Goal: Transaction & Acquisition: Book appointment/travel/reservation

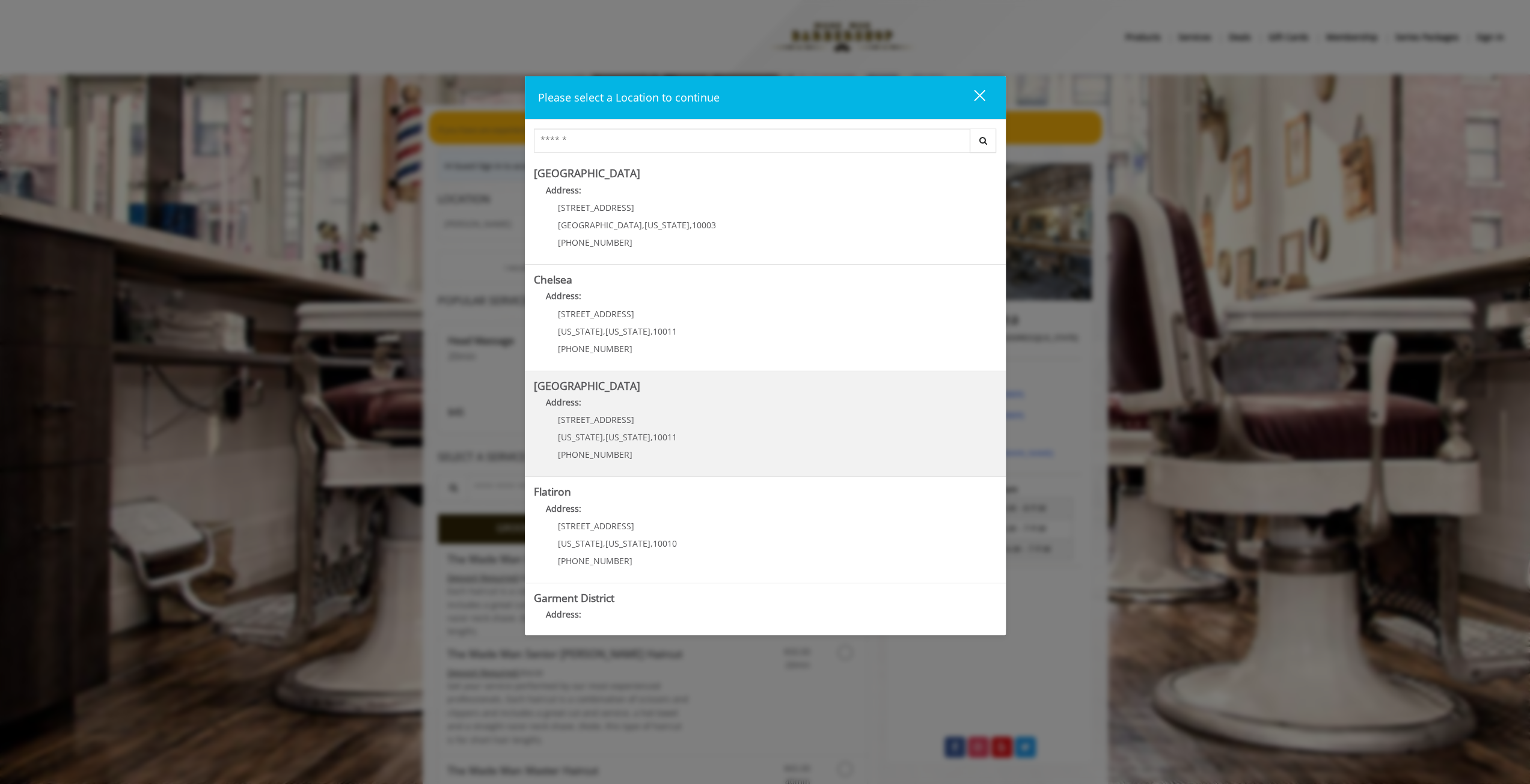
click at [585, 426] on div "[STREET_ADDRESS][US_STATE][US_STATE] (646) 850-0041" at bounding box center [608, 441] width 149 height 53
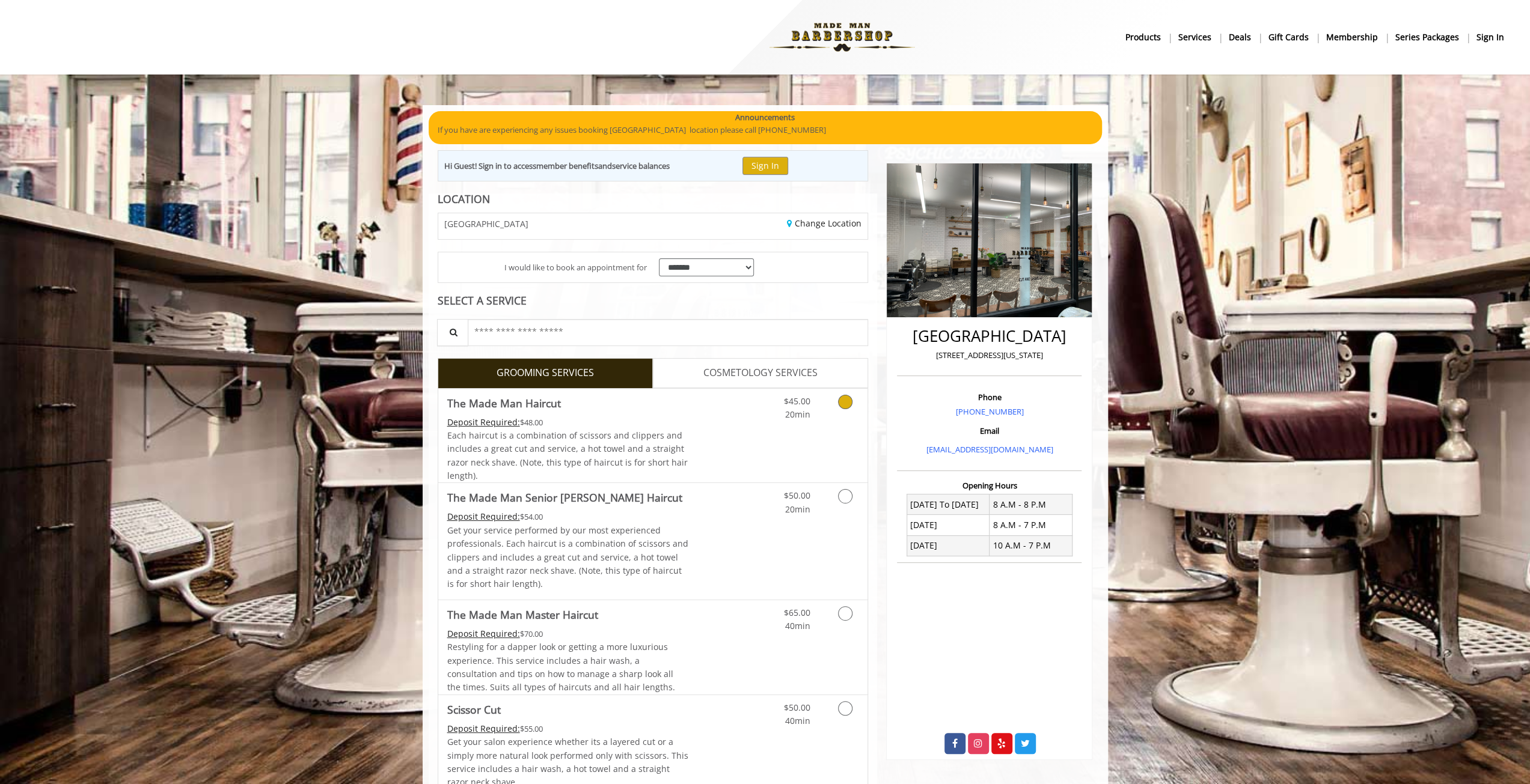
click at [614, 417] on div "Deposit Required: $48.00" at bounding box center [568, 422] width 242 height 13
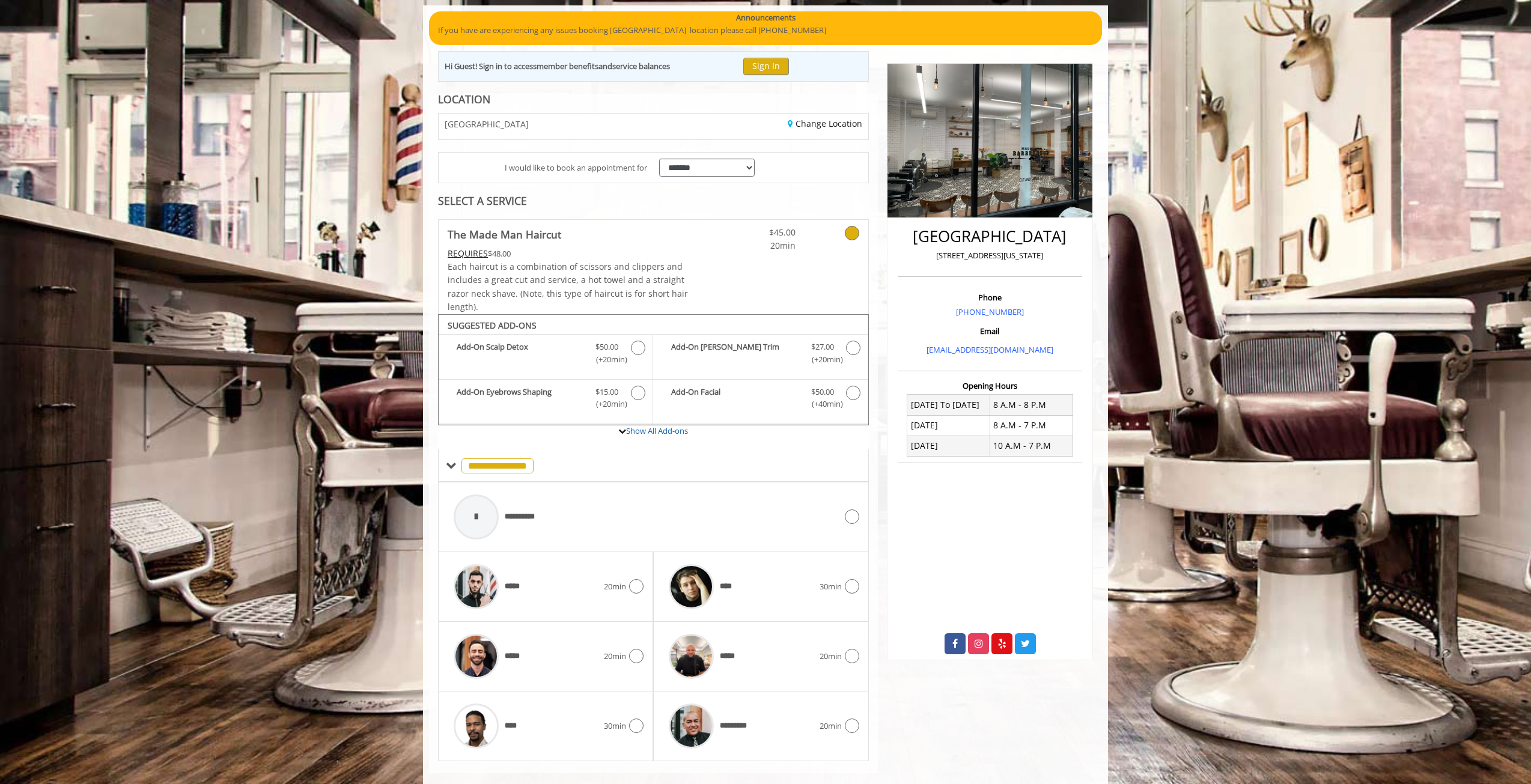
scroll to position [115, 0]
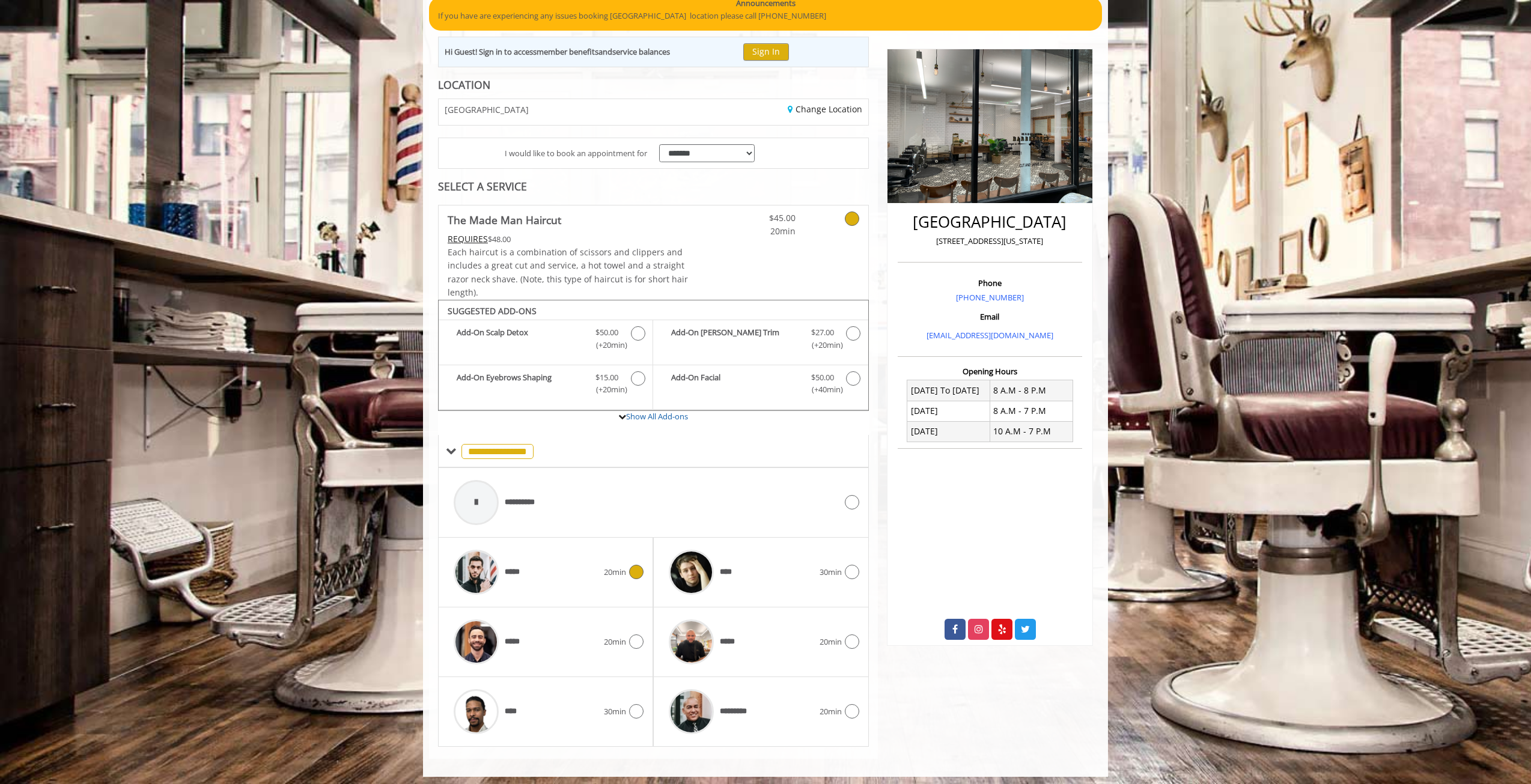
click at [592, 563] on div "*****" at bounding box center [526, 573] width 156 height 57
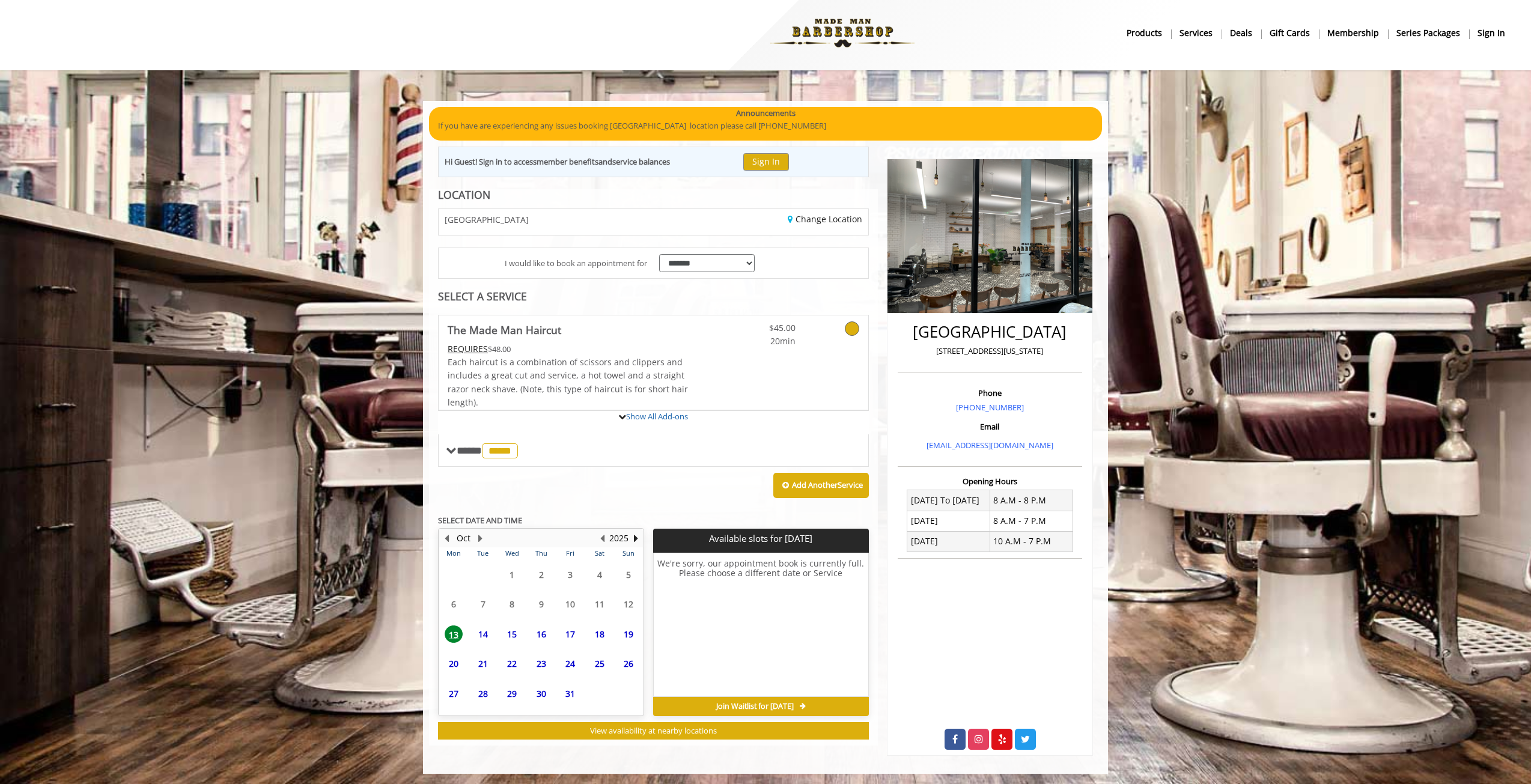
scroll to position [102, 0]
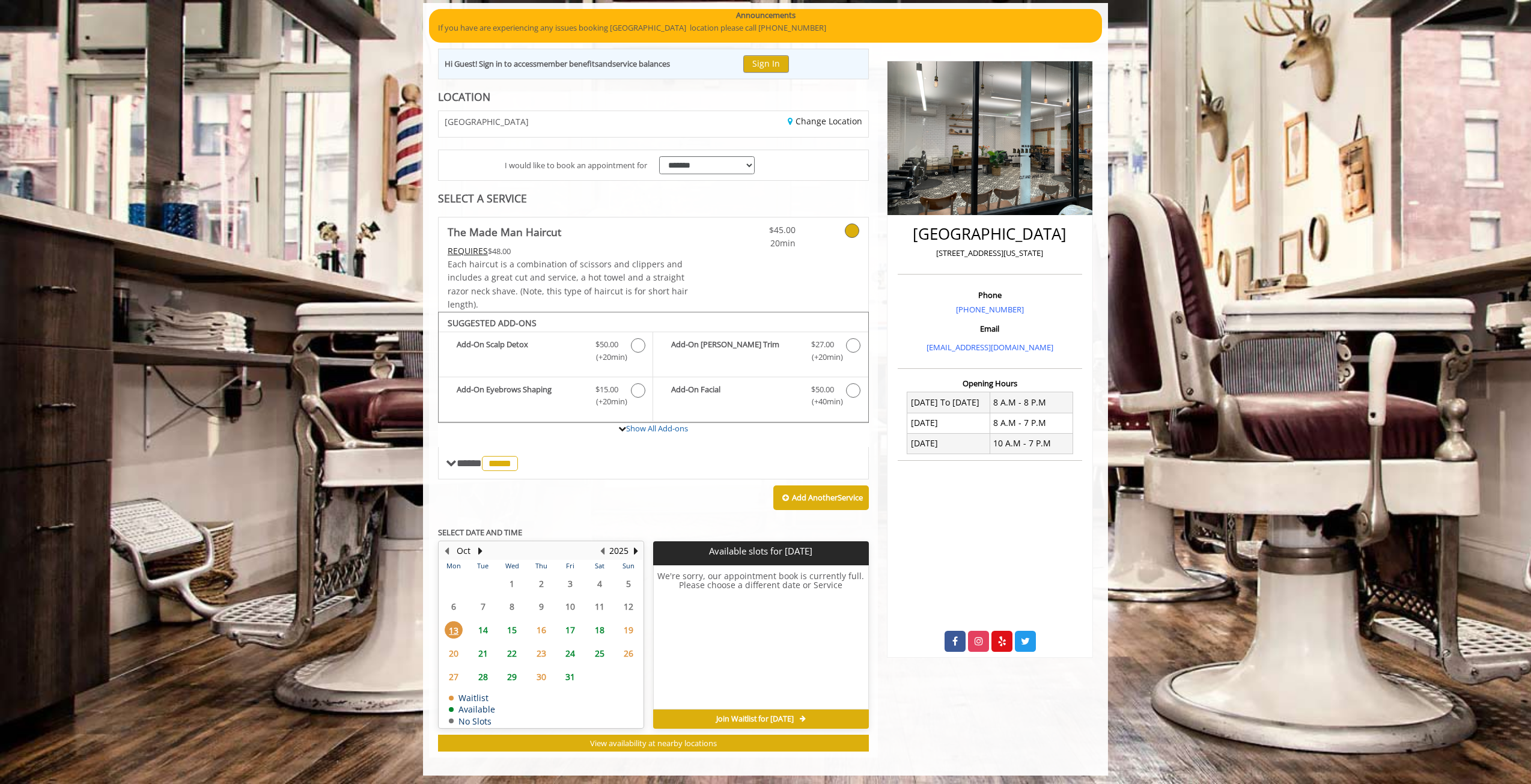
click at [511, 630] on span "15" at bounding box center [512, 630] width 18 height 18
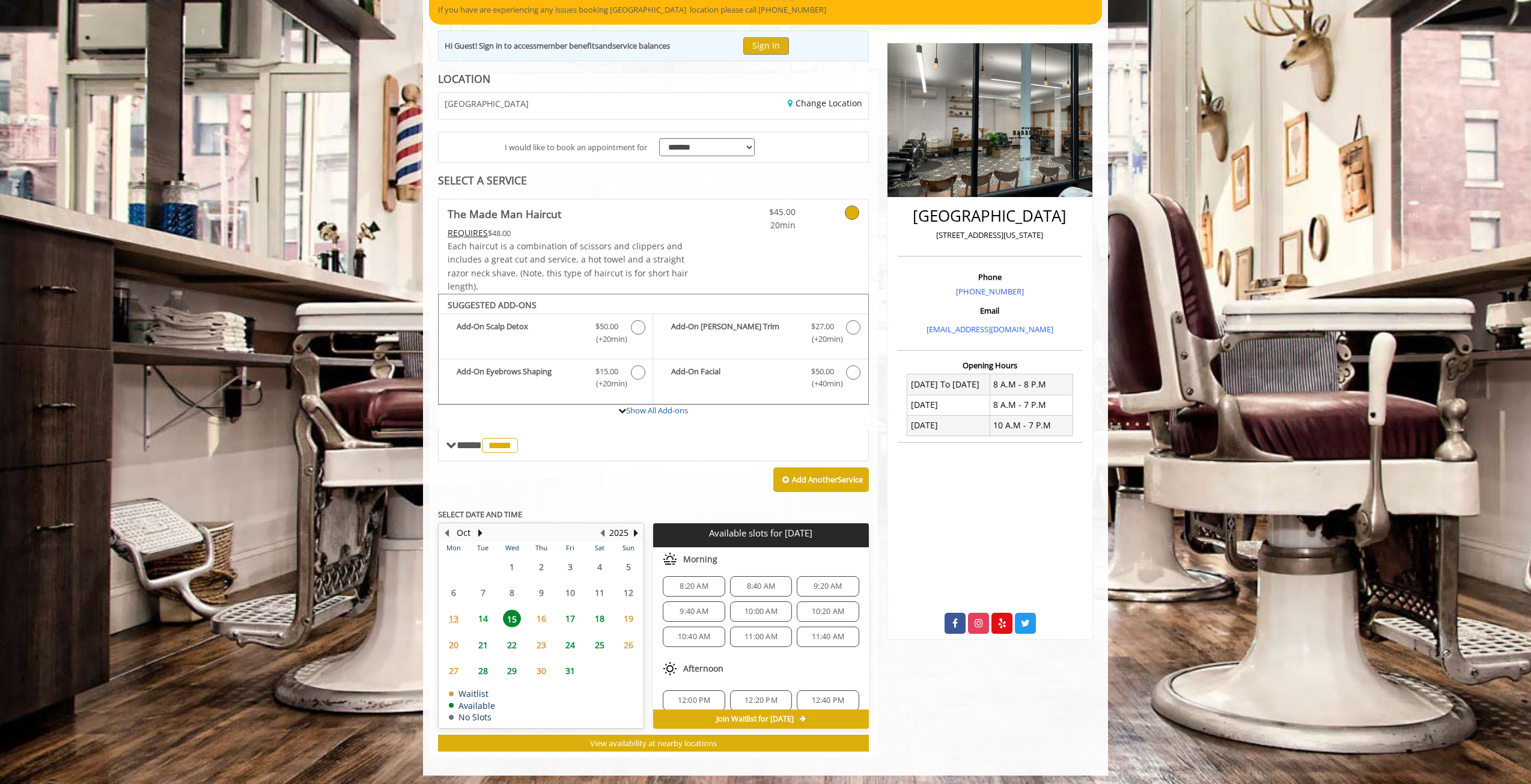
scroll to position [0, 0]
click at [753, 612] on span "10:00 AM" at bounding box center [761, 616] width 33 height 9
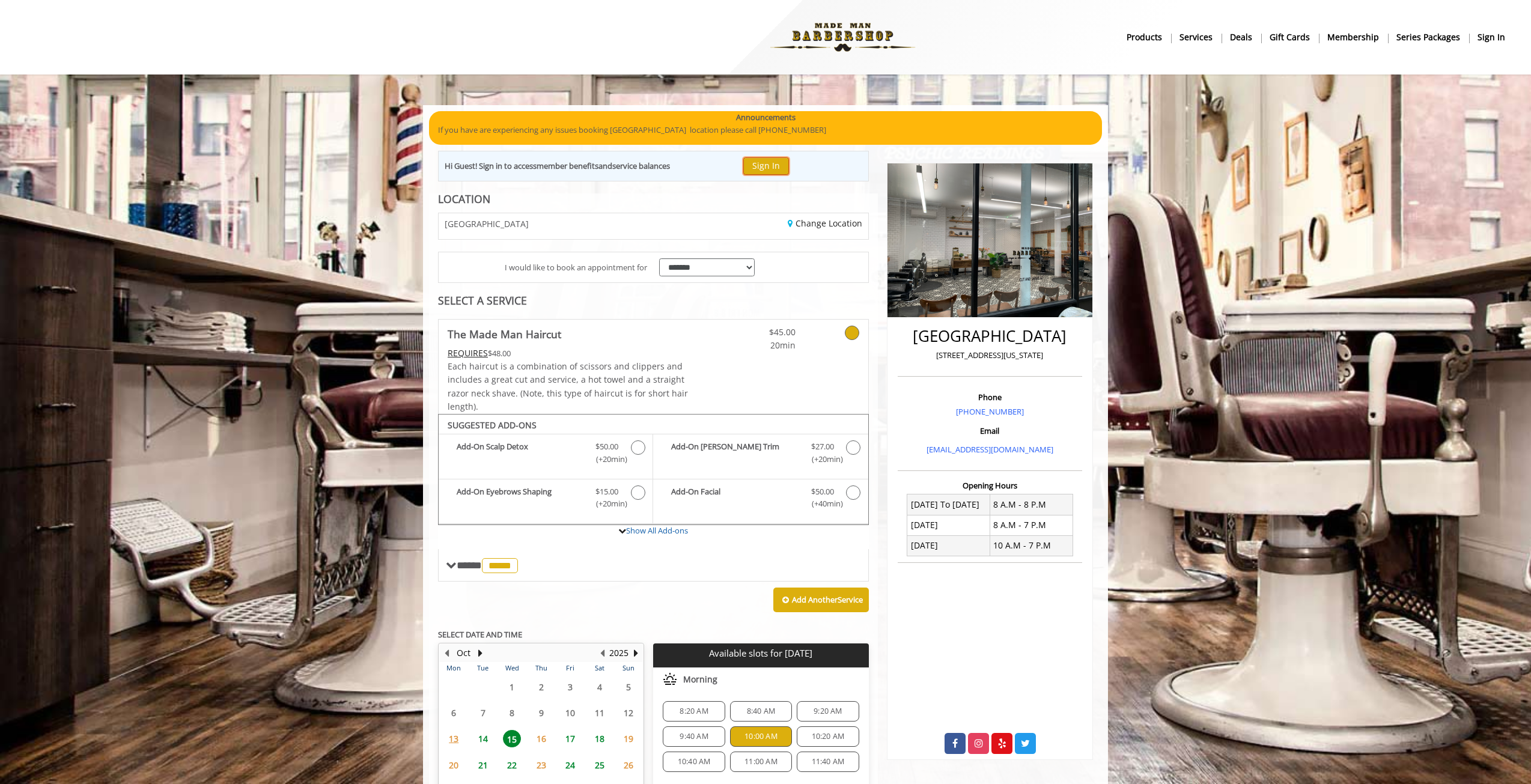
click at [779, 160] on button "Sign In" at bounding box center [766, 166] width 46 height 18
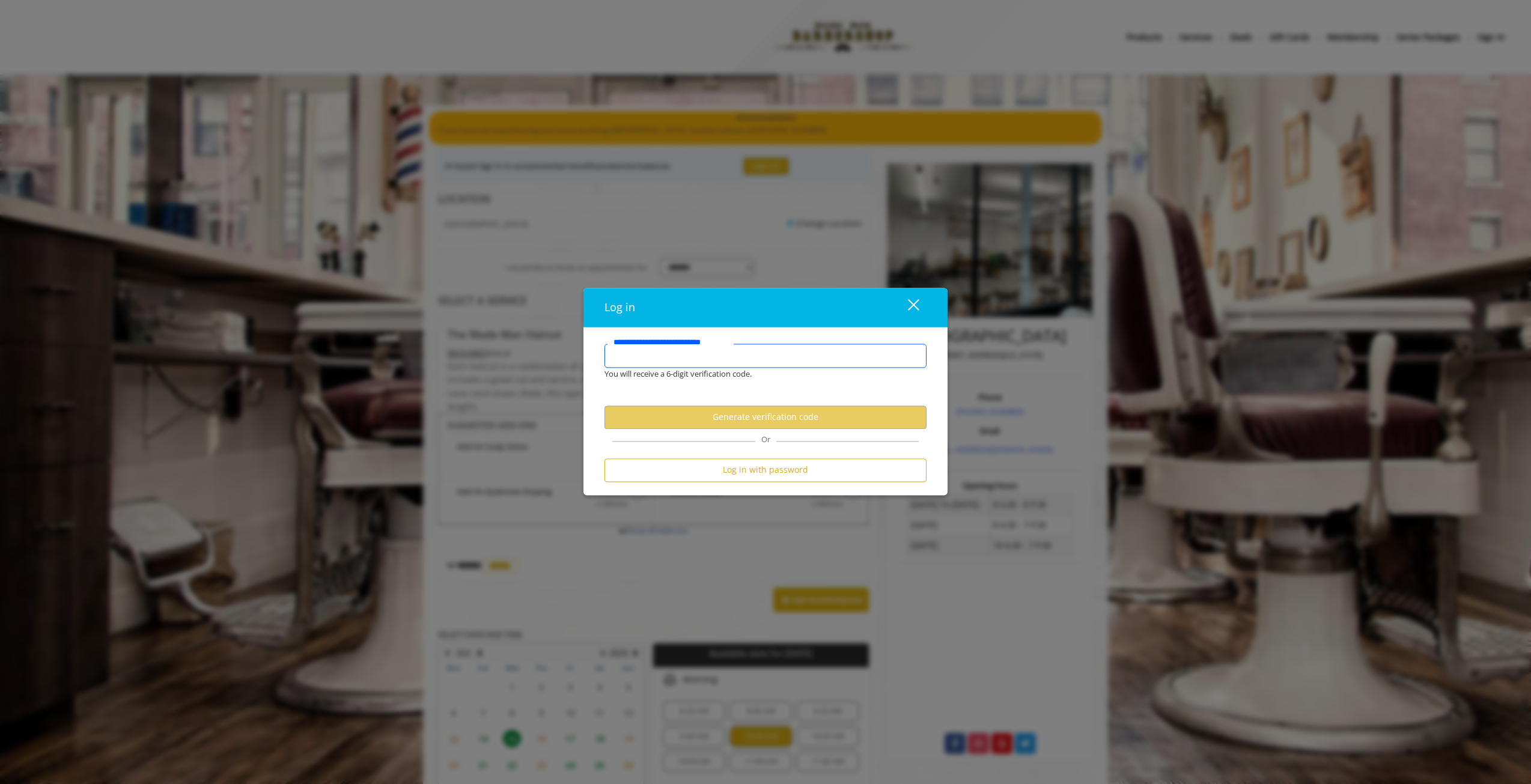
type input "**********"
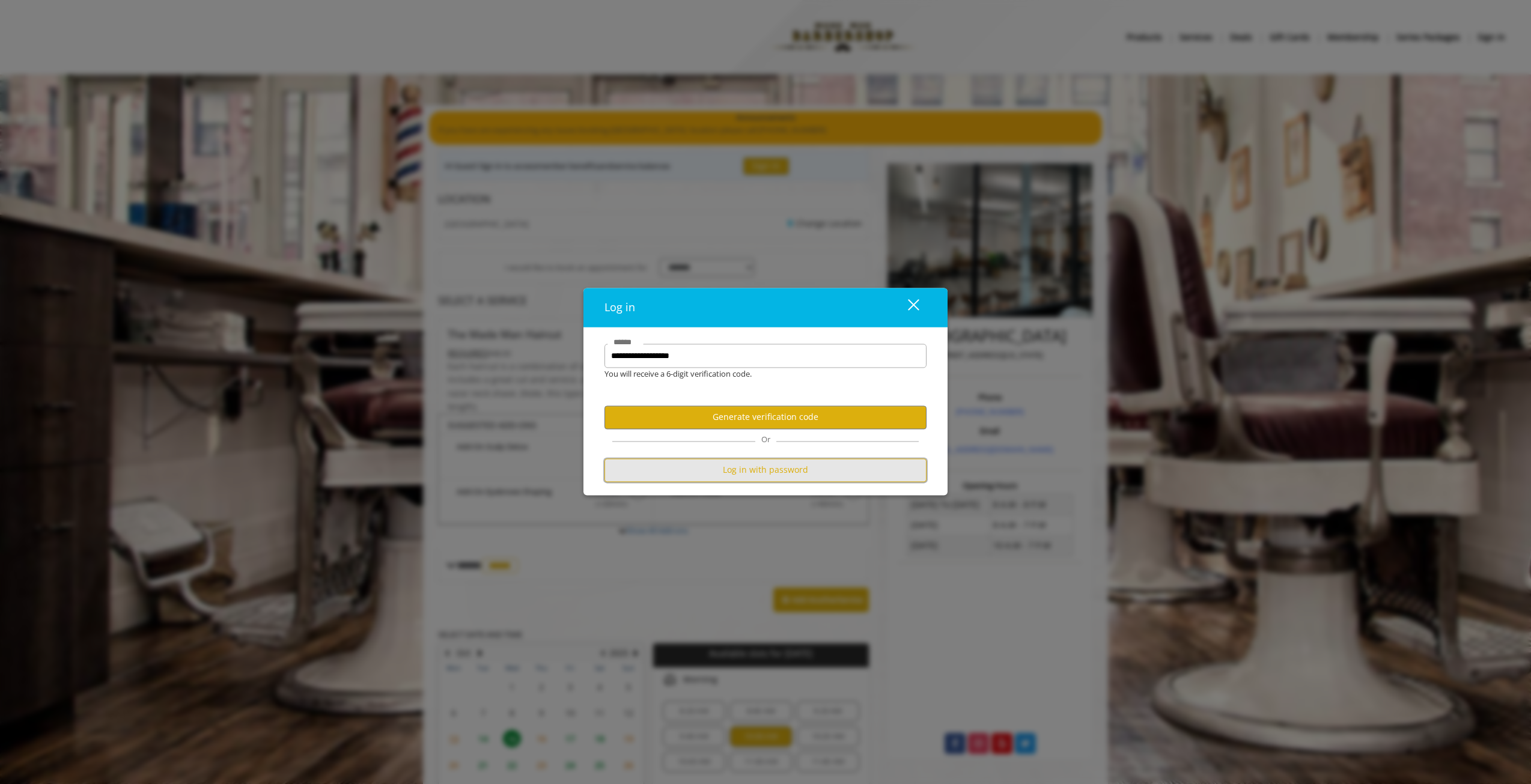
click at [802, 472] on button "Log in with password" at bounding box center [766, 470] width 322 height 23
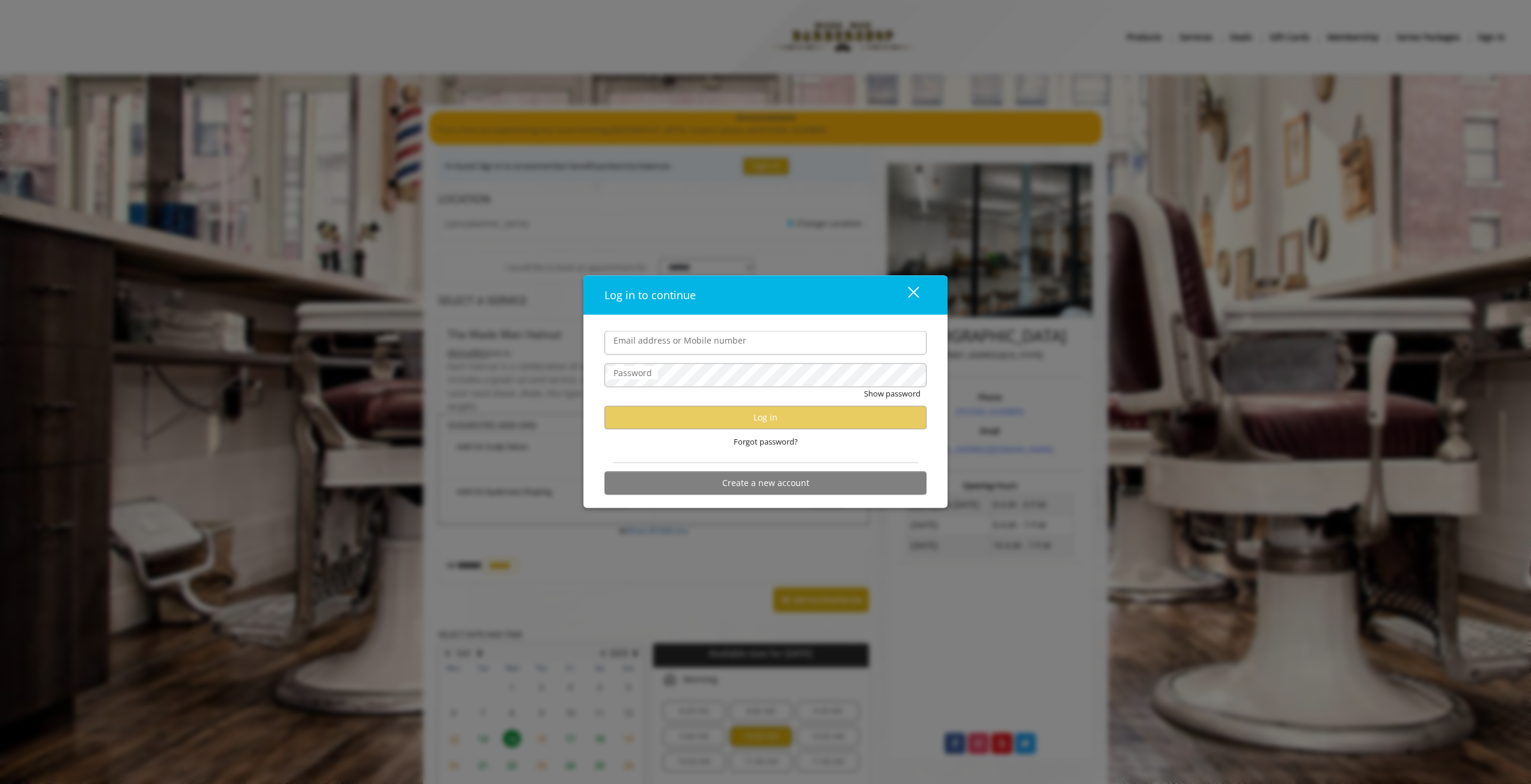
drag, startPoint x: 675, startPoint y: 336, endPoint x: 678, endPoint y: 344, distance: 8.5
click at [677, 343] on input "Email address or Mobile number" at bounding box center [766, 343] width 322 height 24
type input "**********"
click at [725, 418] on button "Log in" at bounding box center [766, 417] width 322 height 23
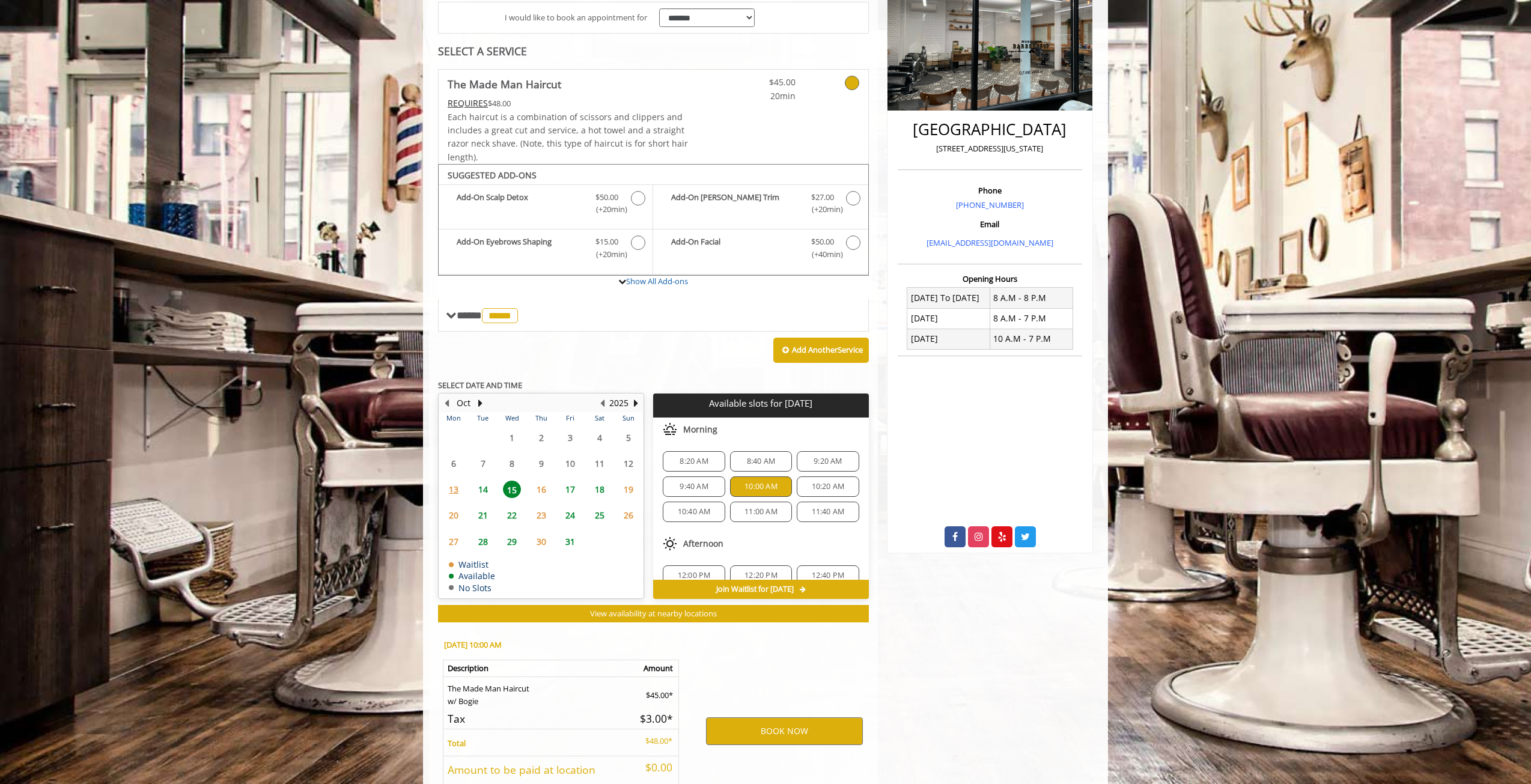
scroll to position [241, 0]
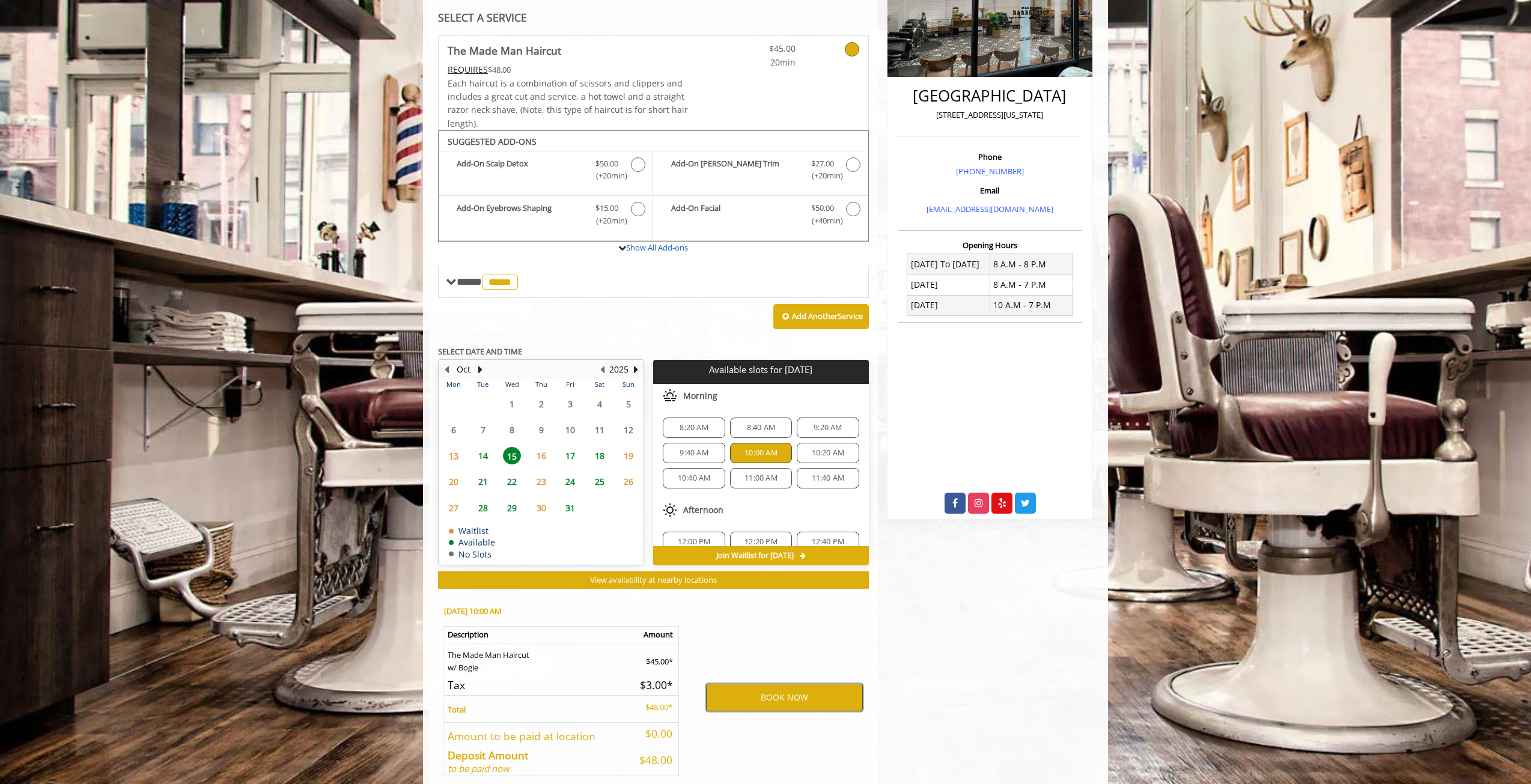
click at [813, 696] on button "BOOK NOW" at bounding box center [784, 697] width 157 height 28
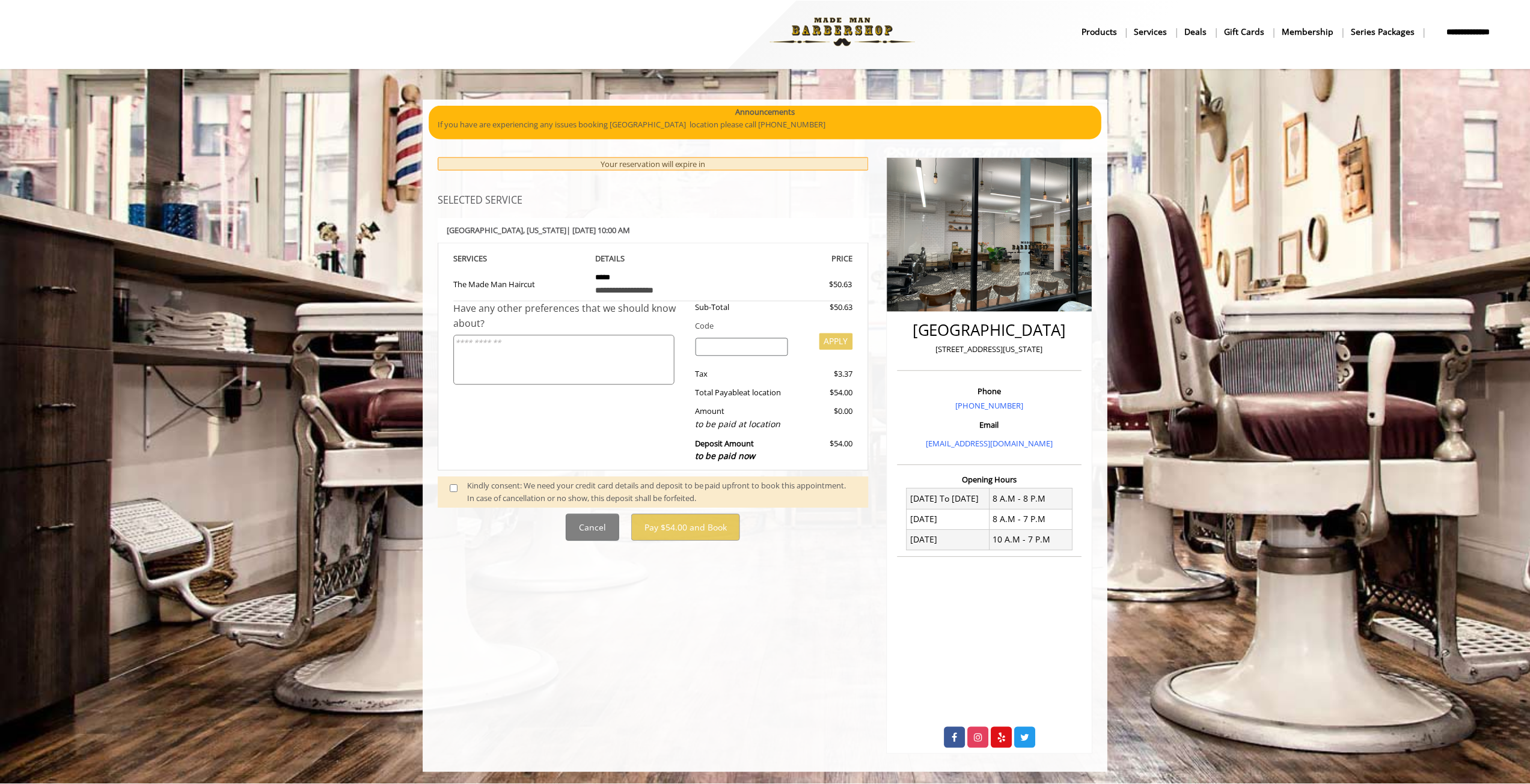
scroll to position [0, 0]
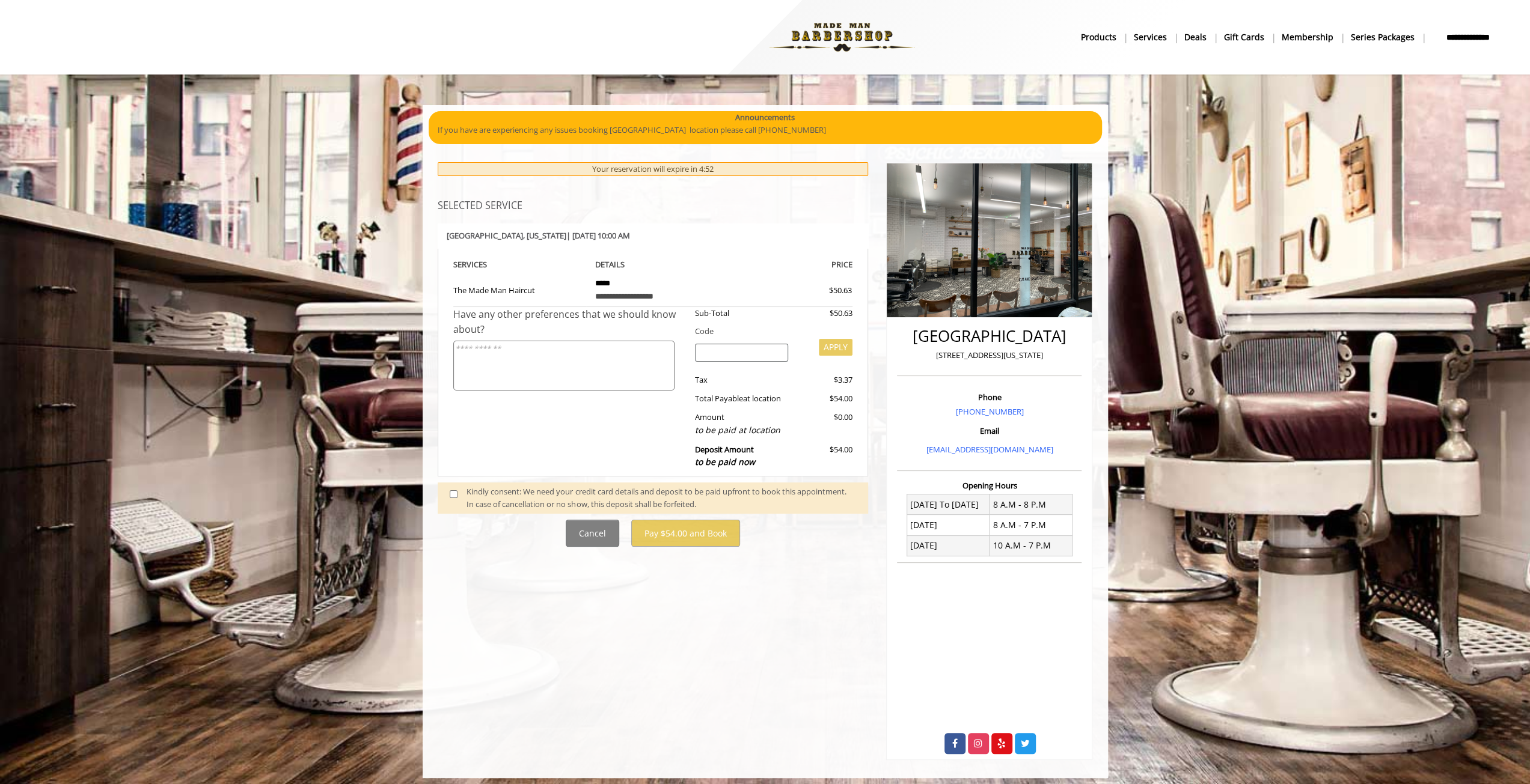
click at [447, 491] on span at bounding box center [458, 498] width 36 height 26
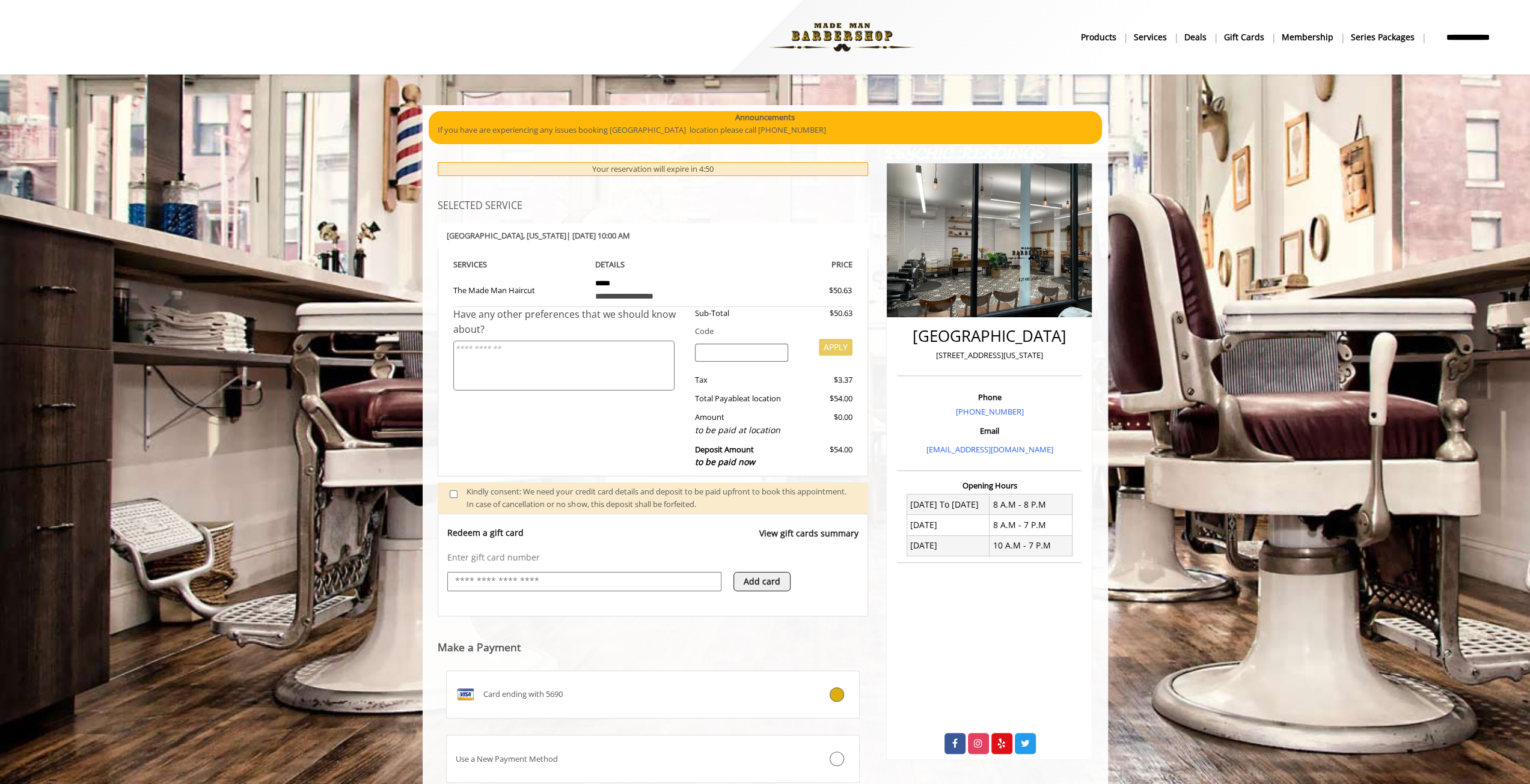
click at [564, 580] on input "text" at bounding box center [584, 582] width 261 height 15
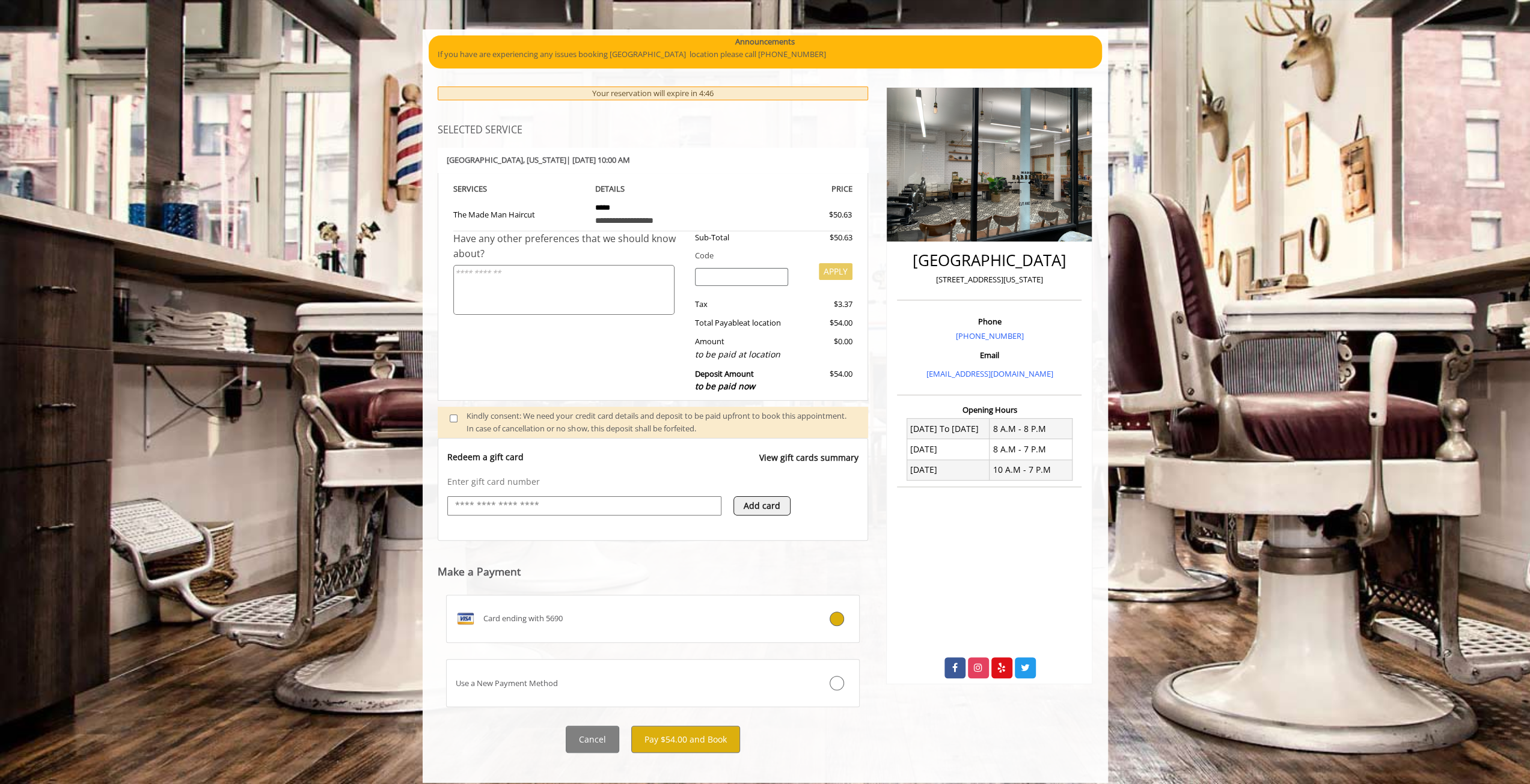
scroll to position [85, 0]
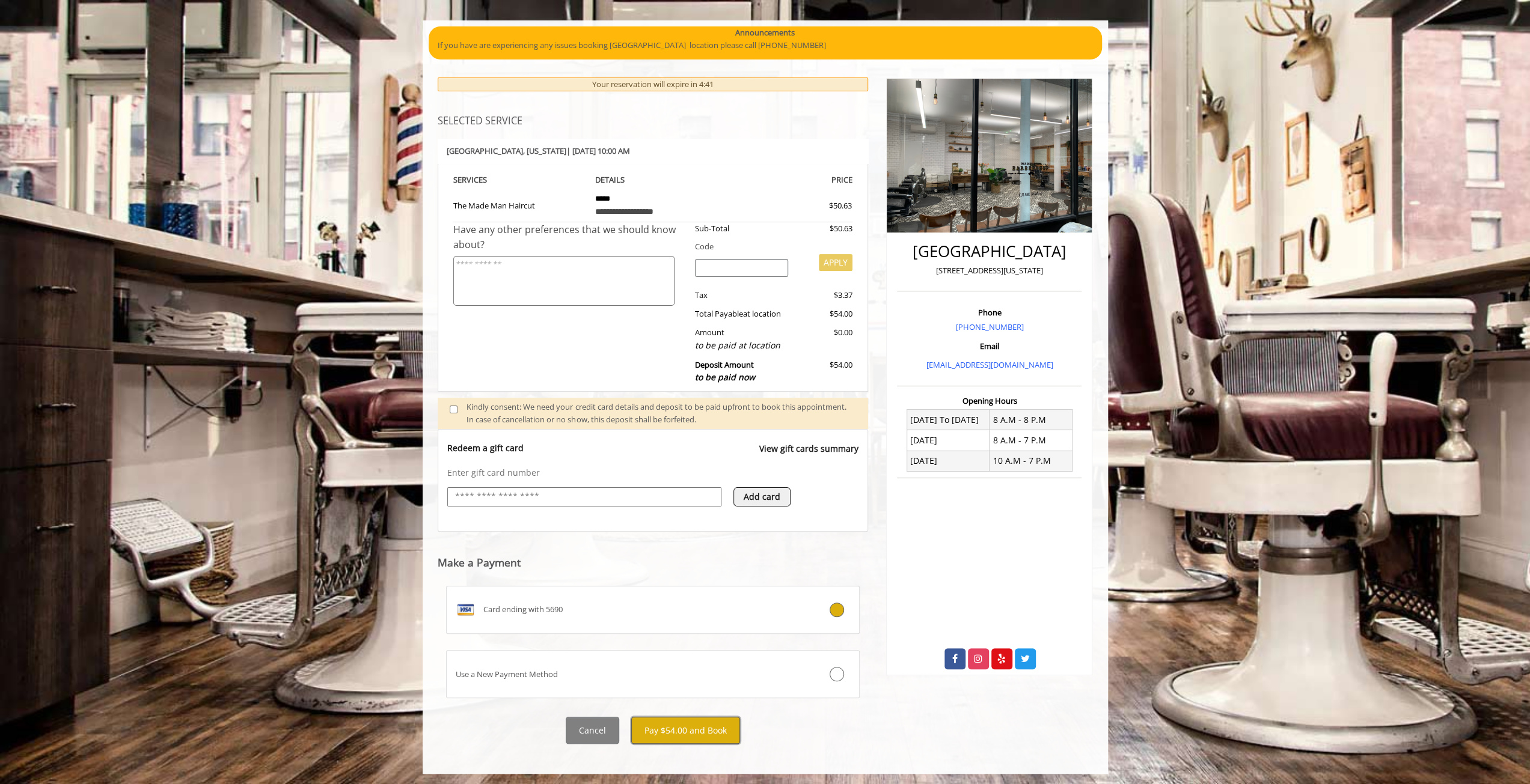
click at [708, 726] on button "Pay $54.00 and Book" at bounding box center [685, 730] width 109 height 27
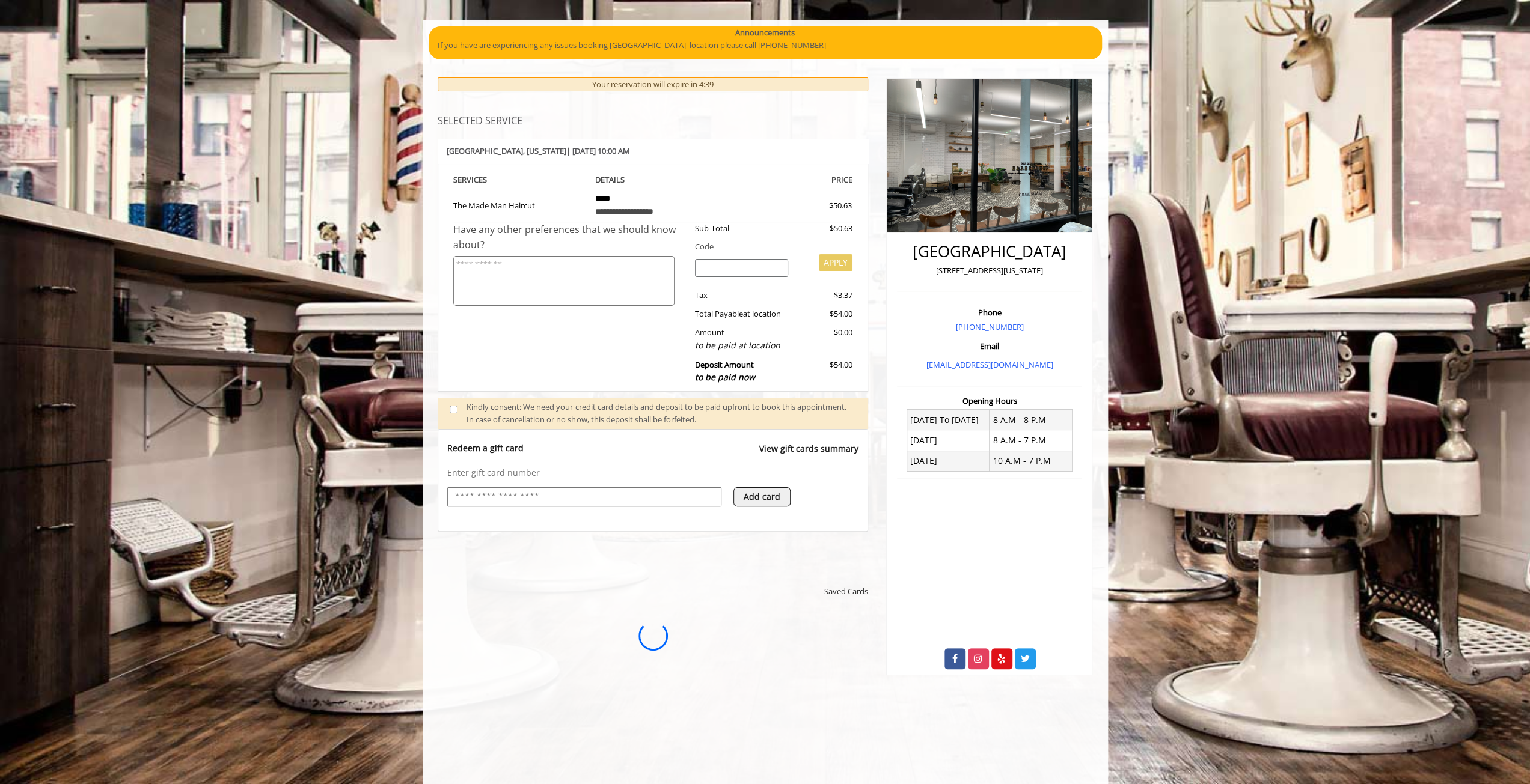
scroll to position [0, 0]
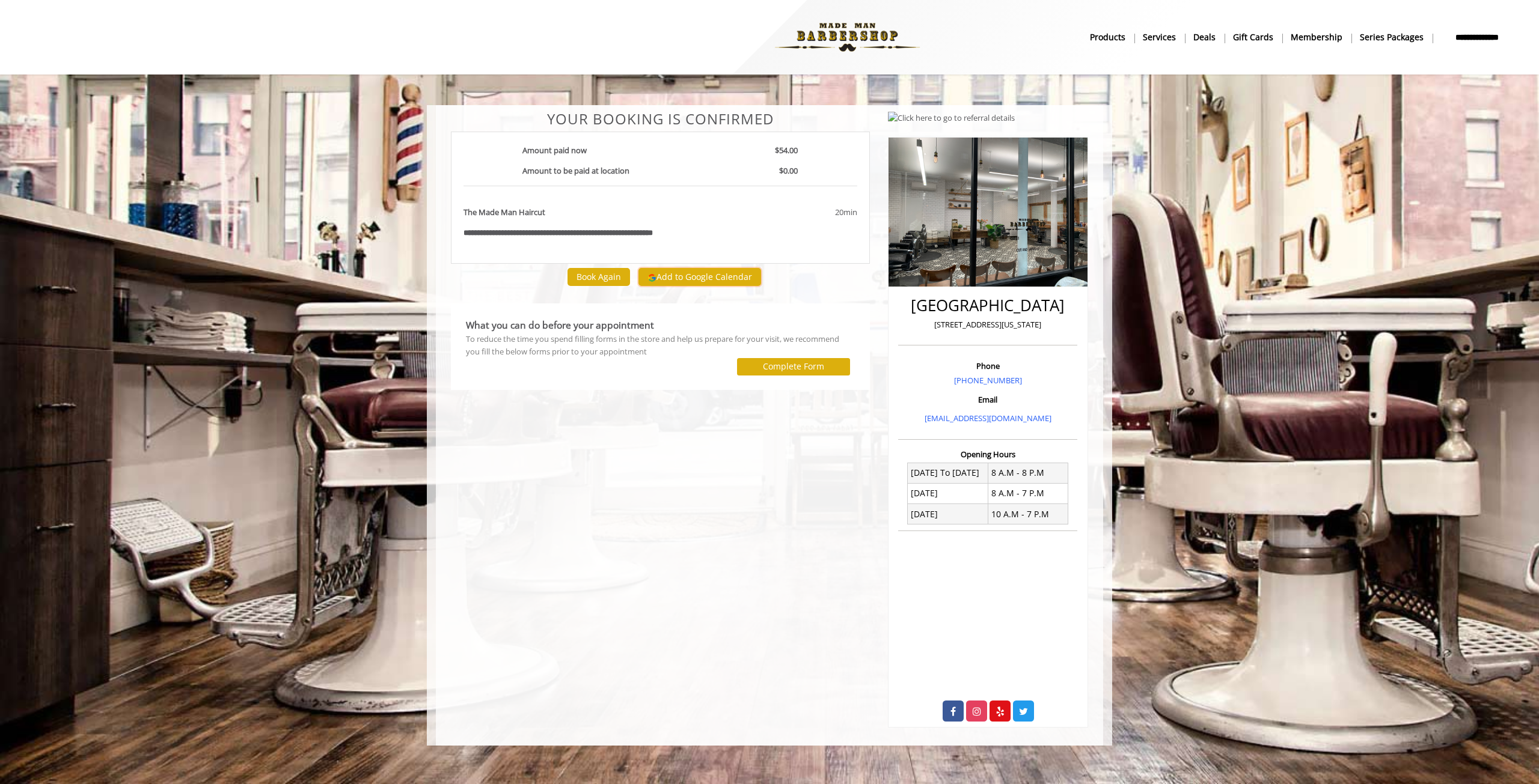
click at [697, 279] on button "Add to Google Calendar" at bounding box center [700, 276] width 123 height 18
